Goal: Transaction & Acquisition: Purchase product/service

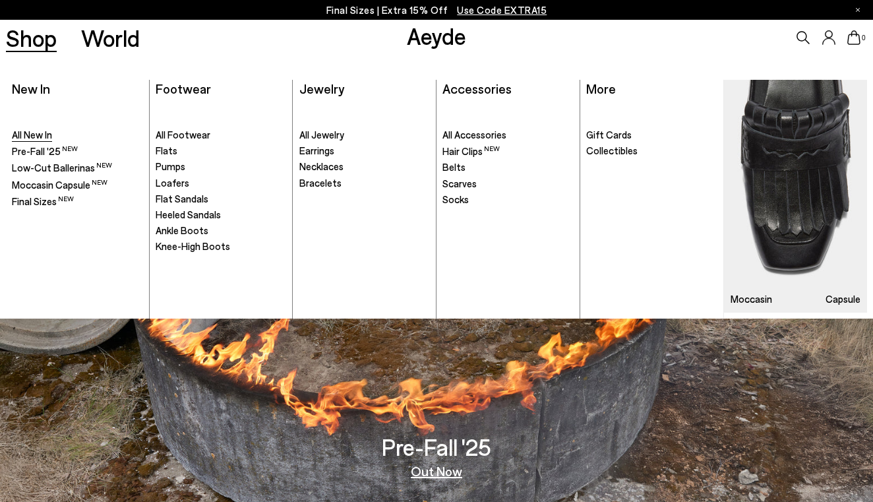
click at [44, 135] on span "All New In" at bounding box center [32, 135] width 40 height 12
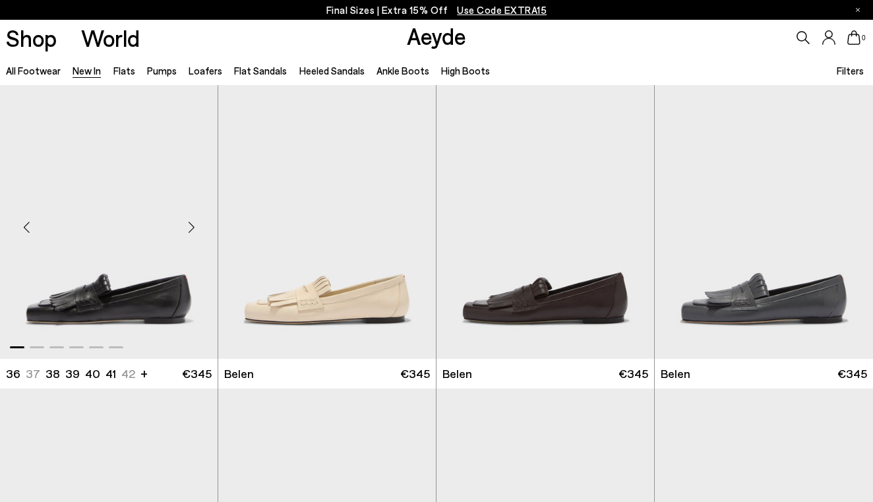
click at [194, 230] on div "Next slide" at bounding box center [191, 228] width 40 height 40
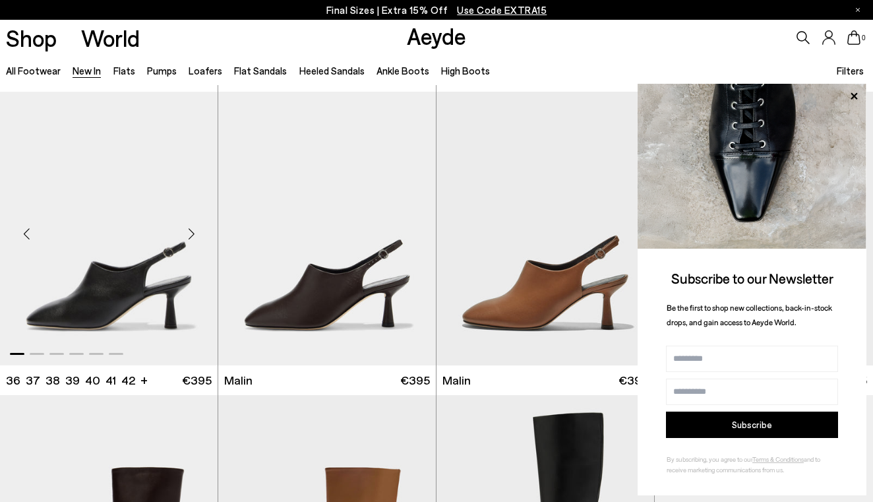
scroll to position [3024, 0]
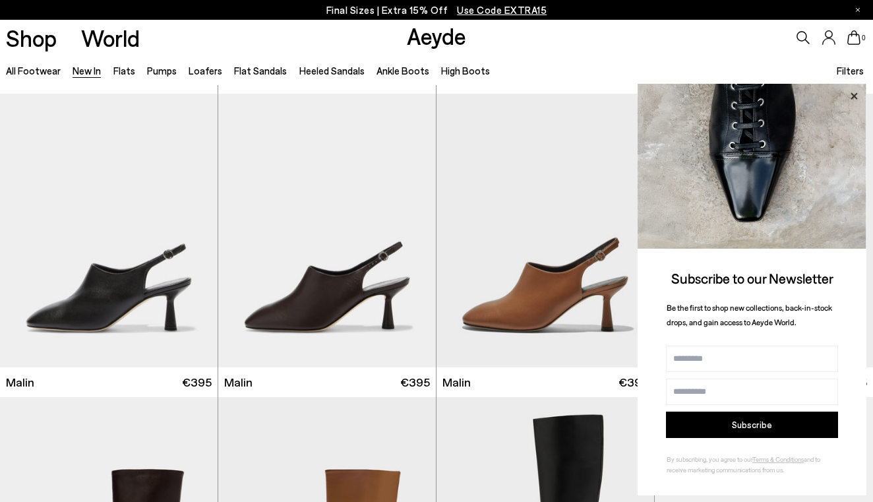
click at [855, 101] on icon at bounding box center [853, 96] width 17 height 17
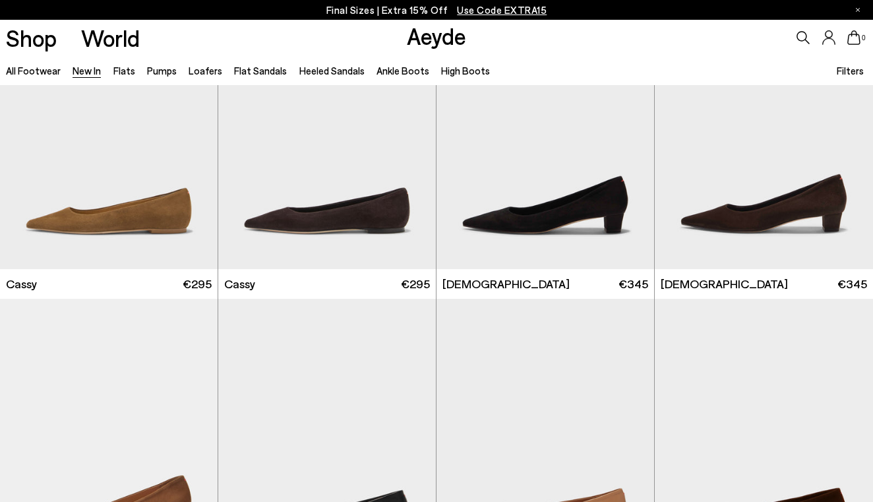
scroll to position [4946, 1]
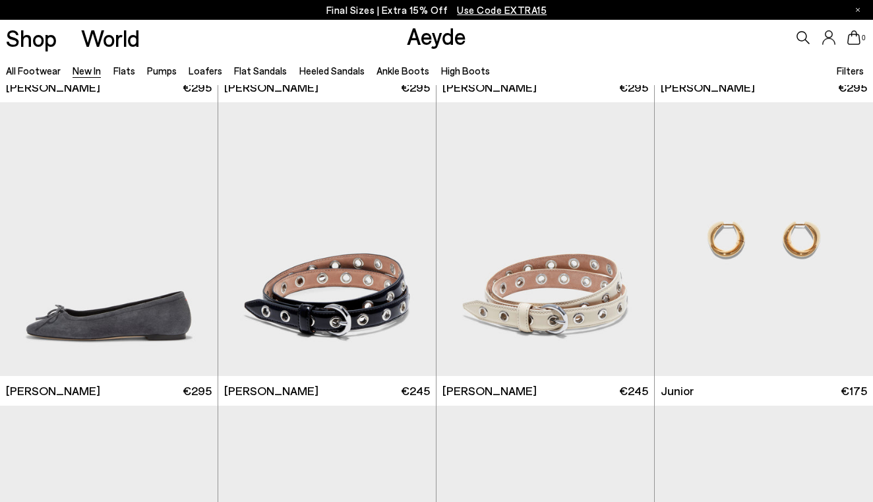
scroll to position [7262, 0]
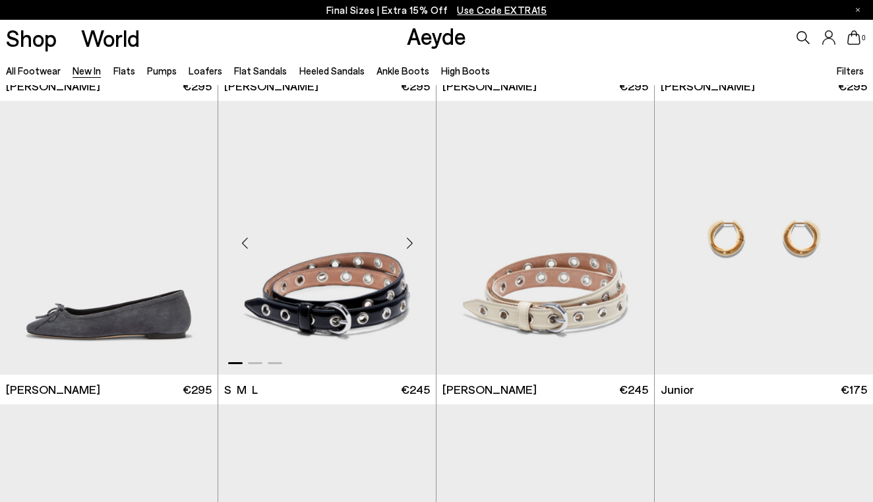
click at [411, 248] on div "Next slide" at bounding box center [410, 243] width 40 height 40
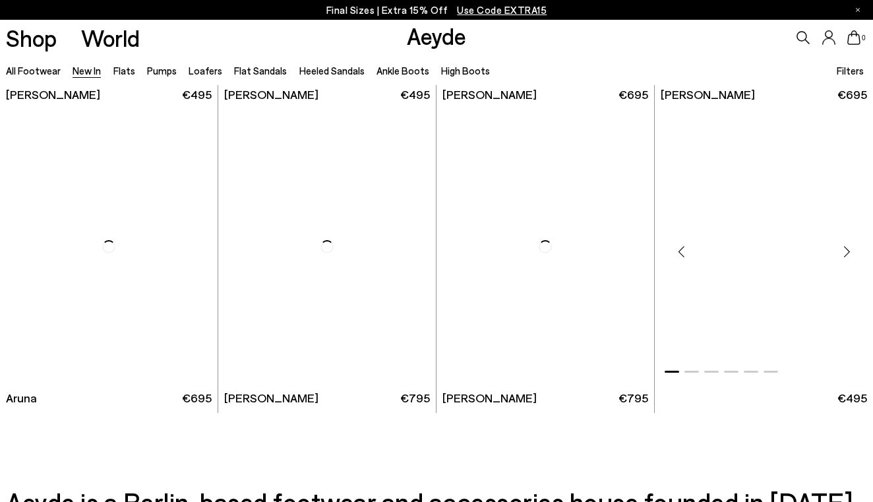
scroll to position [9919, 0]
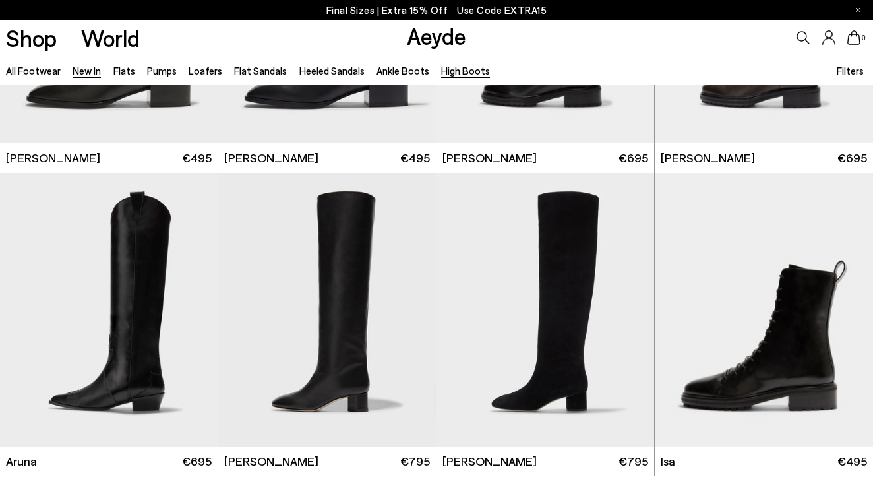
click at [467, 73] on link "High Boots" at bounding box center [465, 71] width 49 height 12
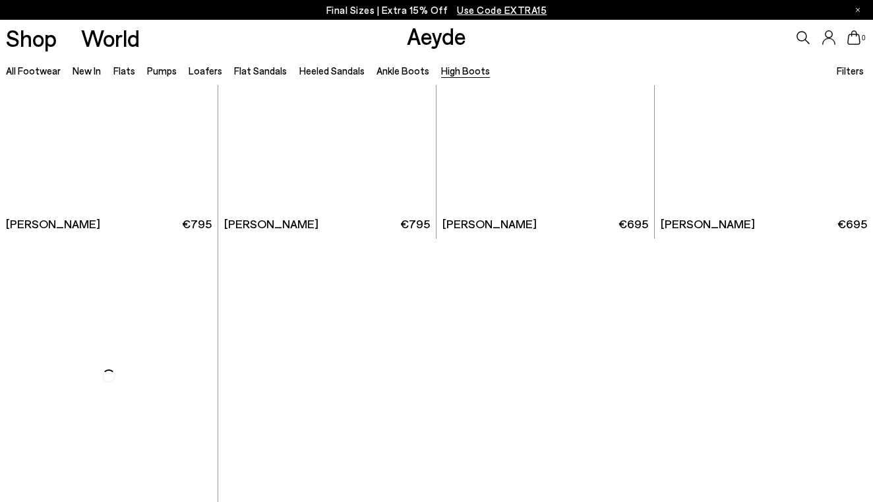
scroll to position [453, 0]
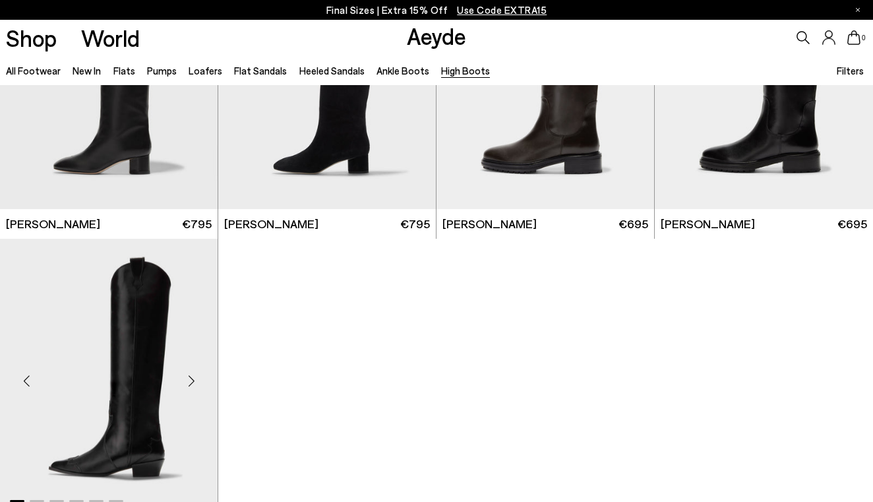
click at [194, 381] on div "Next slide" at bounding box center [191, 381] width 40 height 40
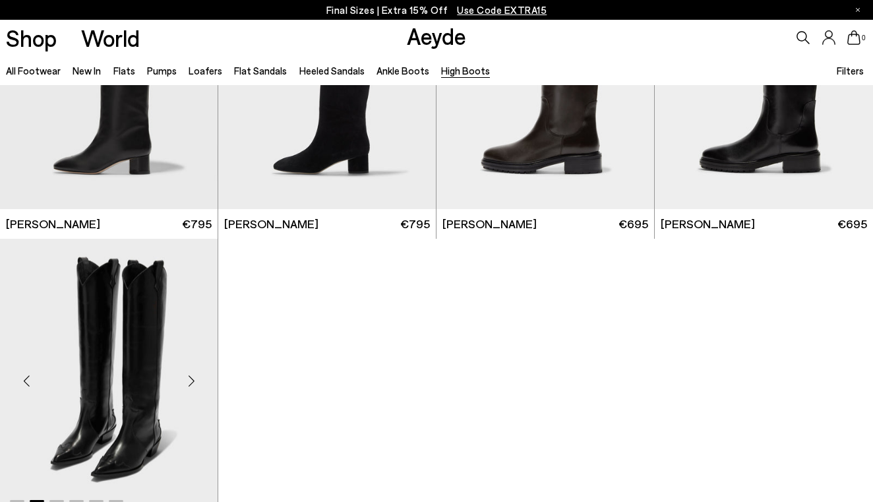
click at [194, 381] on div "Next slide" at bounding box center [191, 381] width 40 height 40
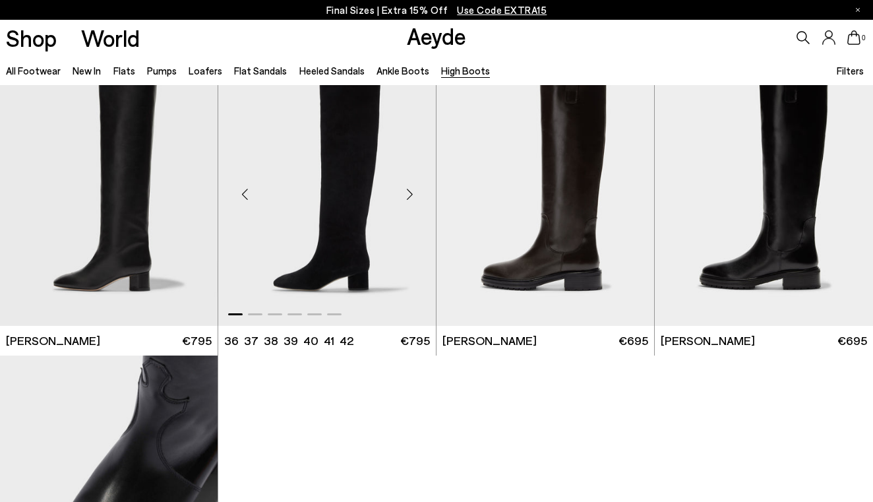
scroll to position [332, 0]
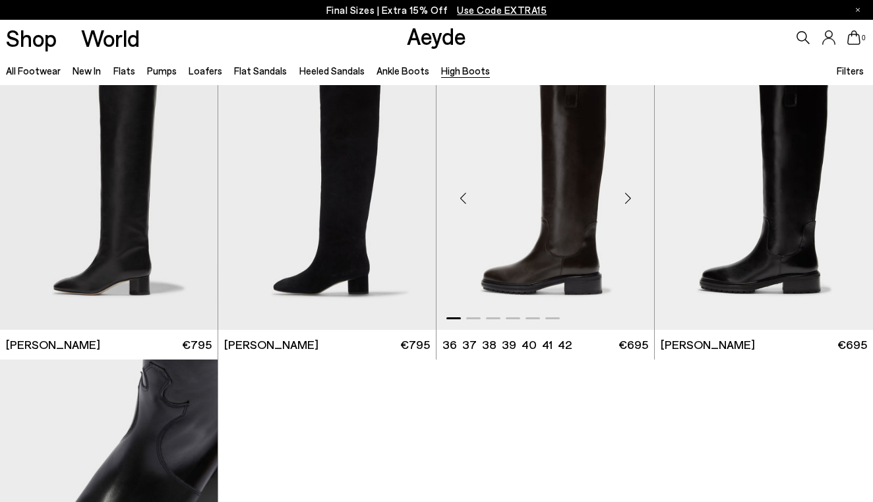
click at [605, 223] on img "1 / 6" at bounding box center [545, 193] width 218 height 274
